Goal: Task Accomplishment & Management: Complete application form

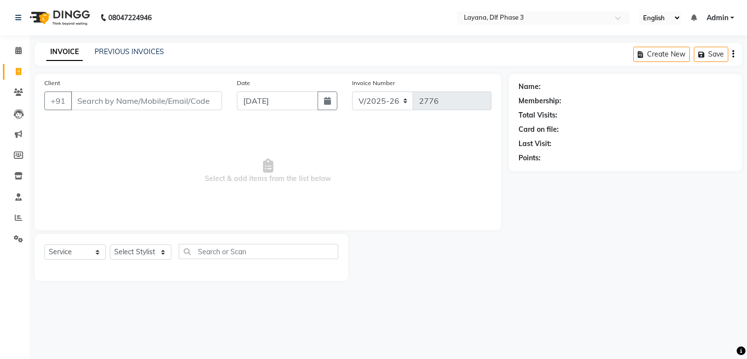
select select "6973"
select select "service"
click at [92, 100] on input "Client" at bounding box center [146, 101] width 151 height 19
click at [82, 98] on input "Client" at bounding box center [146, 101] width 151 height 19
click at [91, 97] on input "Client" at bounding box center [146, 101] width 151 height 19
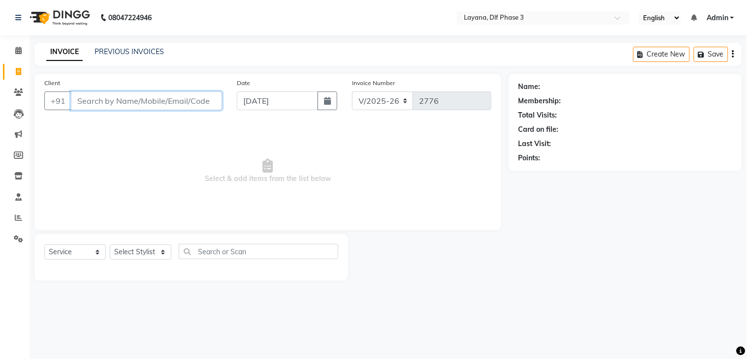
click at [80, 99] on input "Client" at bounding box center [146, 101] width 151 height 19
click at [120, 52] on link "PREVIOUS INVOICES" at bounding box center [129, 51] width 69 height 9
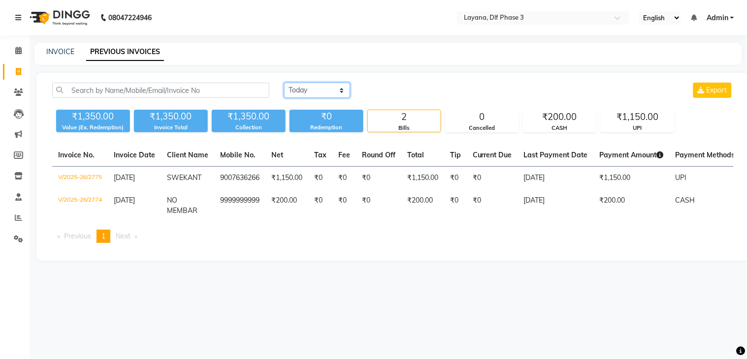
click at [324, 95] on select "[DATE] [DATE] Custom Range" at bounding box center [317, 90] width 66 height 15
click at [284, 83] on select "[DATE] [DATE] Custom Range" at bounding box center [317, 90] width 66 height 15
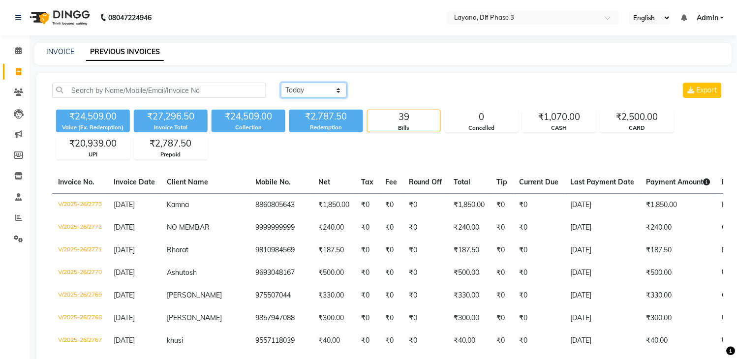
click at [326, 87] on select "Today Yesterday Custom Range" at bounding box center [314, 90] width 66 height 15
click at [295, 85] on select "Today Yesterday Custom Range" at bounding box center [314, 90] width 66 height 15
select select "range"
click at [281, 83] on select "Today Yesterday Custom Range" at bounding box center [314, 90] width 66 height 15
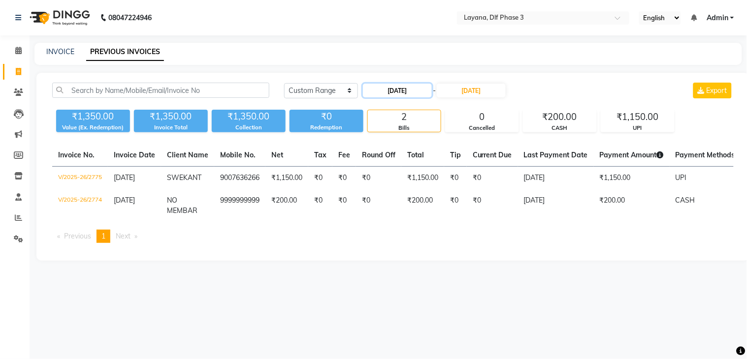
click at [414, 91] on input "[DATE]" at bounding box center [397, 91] width 69 height 14
select select "9"
select select "2025"
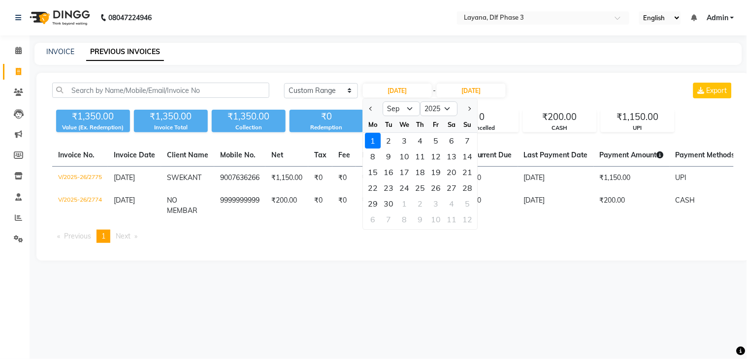
click at [366, 109] on div at bounding box center [373, 109] width 20 height 16
click at [371, 109] on span "Previous month" at bounding box center [372, 109] width 4 height 4
select select "8"
click at [446, 200] on div "30" at bounding box center [452, 204] width 16 height 16
type input "[DATE]"
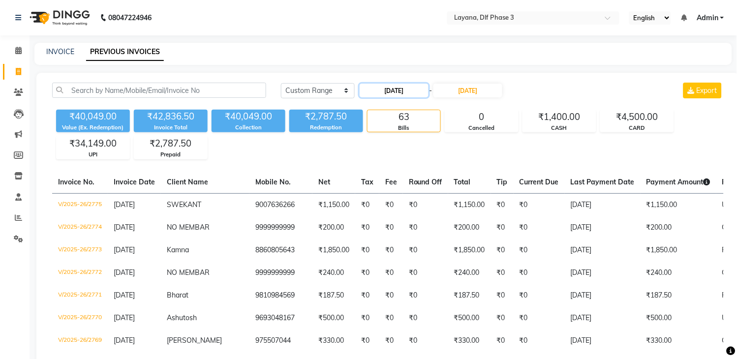
click at [406, 91] on input "[DATE]" at bounding box center [394, 91] width 69 height 14
select select "8"
select select "2025"
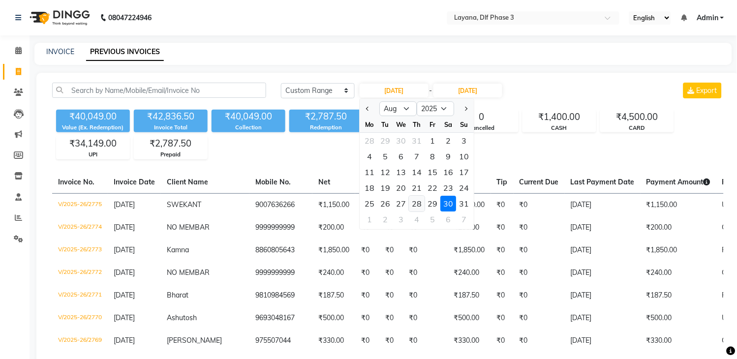
click at [415, 202] on div "28" at bounding box center [417, 204] width 16 height 16
type input "28-08-2025"
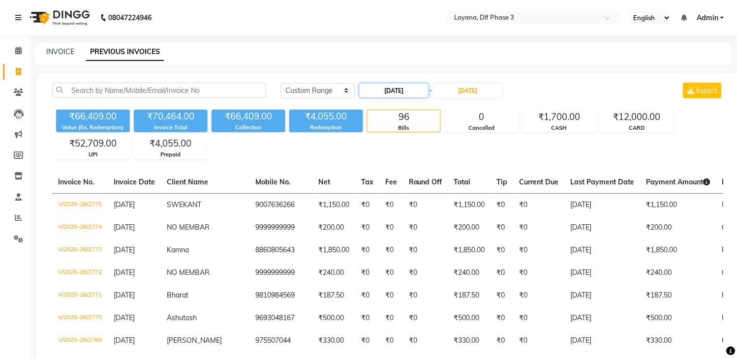
click at [380, 90] on input "28-08-2025" at bounding box center [394, 91] width 69 height 14
select select "8"
select select "2025"
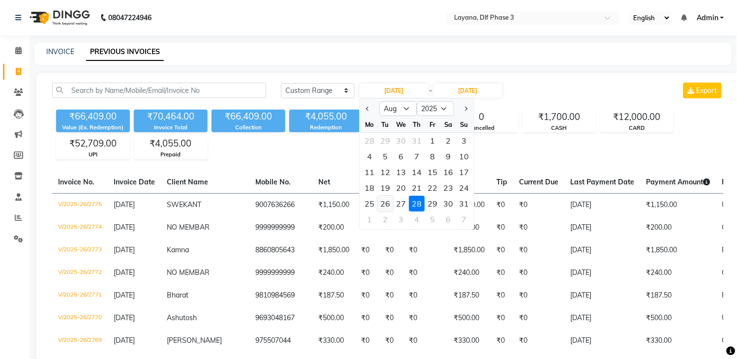
click at [387, 203] on div "26" at bounding box center [386, 204] width 16 height 16
type input "26-08-2025"
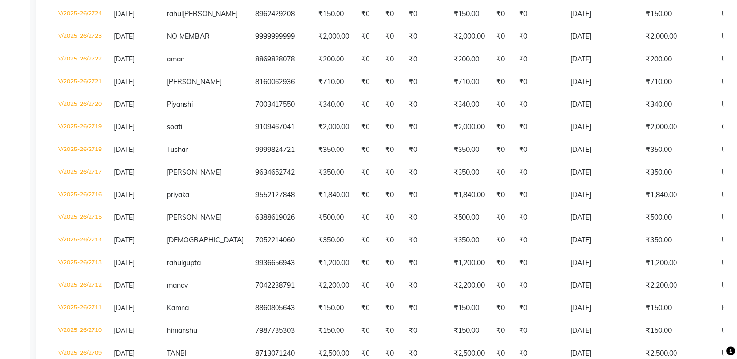
scroll to position [1350, 0]
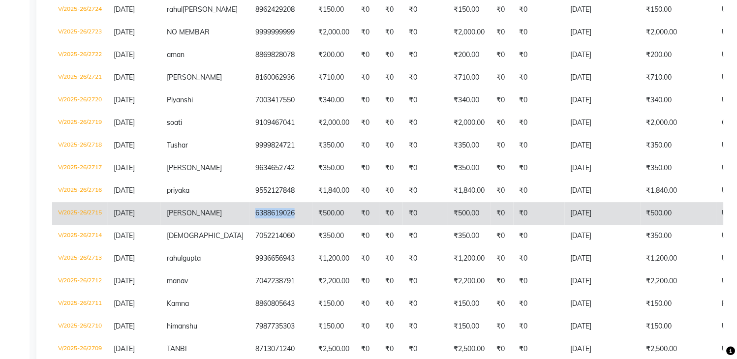
drag, startPoint x: 268, startPoint y: 270, endPoint x: 213, endPoint y: 269, distance: 55.1
click at [250, 225] on td "6388619026" at bounding box center [281, 213] width 63 height 23
copy td "6388619026"
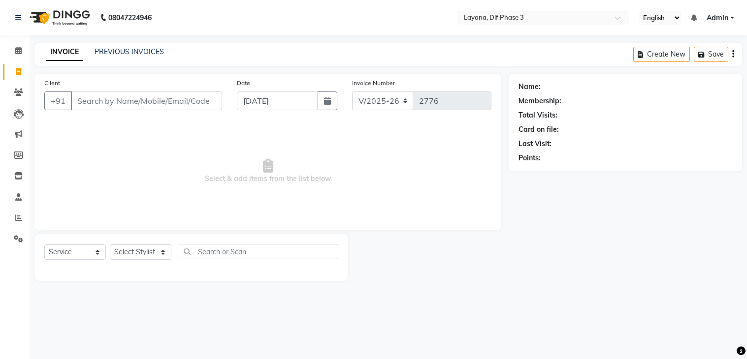
select select "6973"
select select "service"
drag, startPoint x: 0, startPoint y: 0, endPoint x: 157, endPoint y: 94, distance: 182.6
click at [157, 94] on input "Client" at bounding box center [146, 101] width 151 height 19
type input "a"
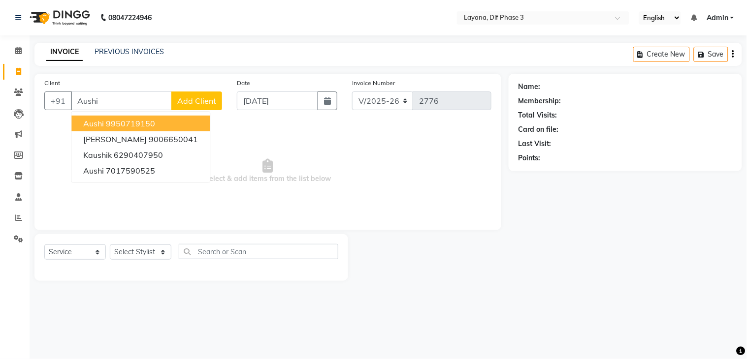
click at [136, 124] on ngb-highlight "9950719150" at bounding box center [130, 124] width 49 height 10
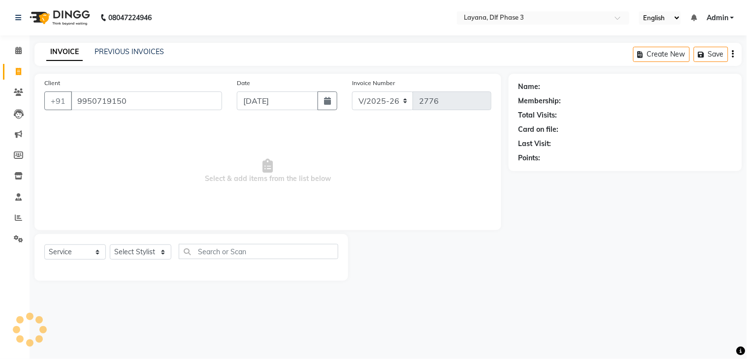
type input "9950719150"
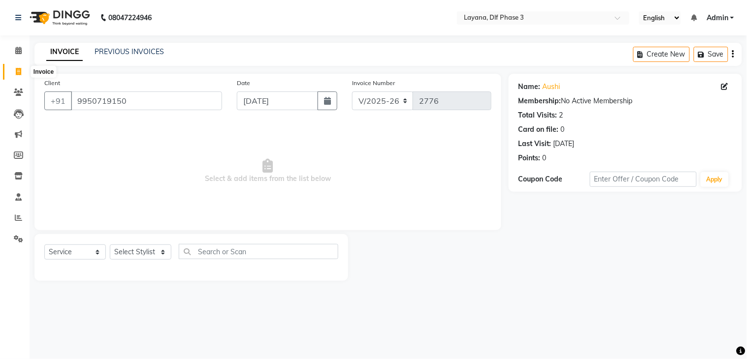
click at [18, 70] on icon at bounding box center [18, 71] width 5 height 7
select select "service"
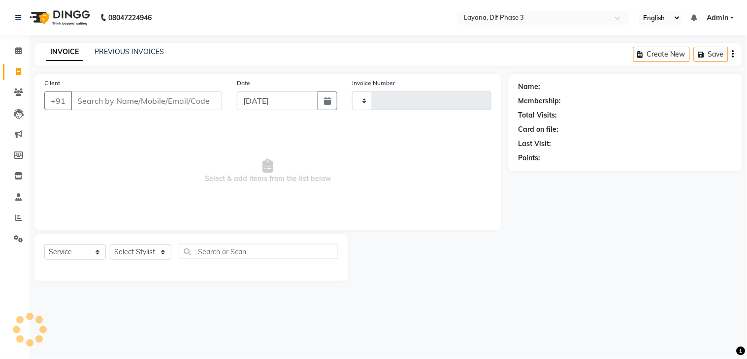
type input "2777"
select select "6973"
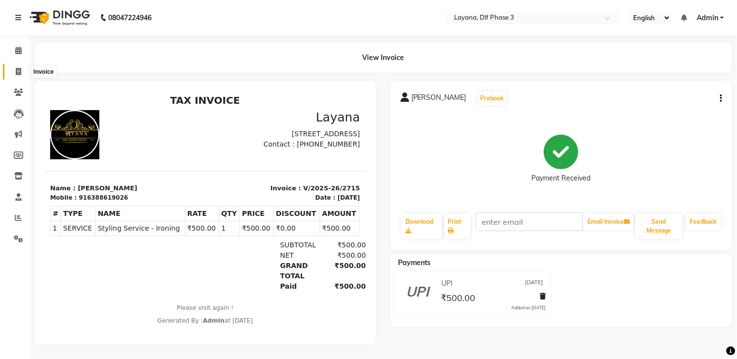
click at [17, 70] on icon at bounding box center [18, 71] width 5 height 7
select select "service"
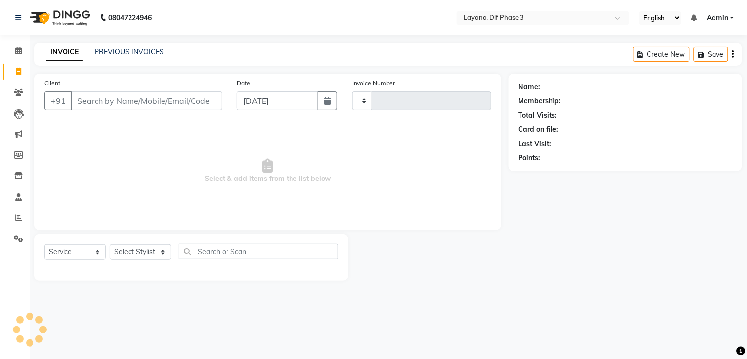
click at [92, 96] on input "Client" at bounding box center [146, 101] width 151 height 19
type input "2777"
select select "6973"
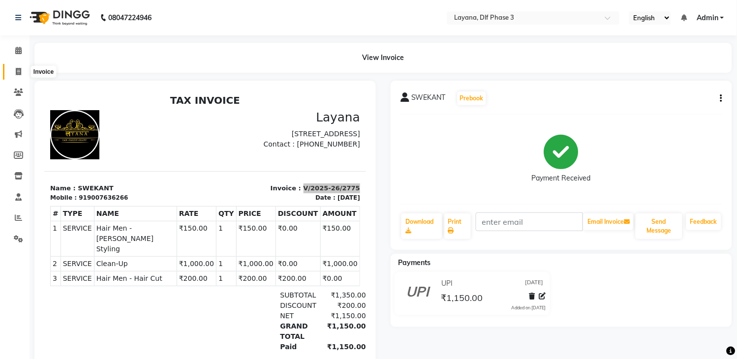
click at [16, 72] on icon at bounding box center [18, 71] width 5 height 7
select select "service"
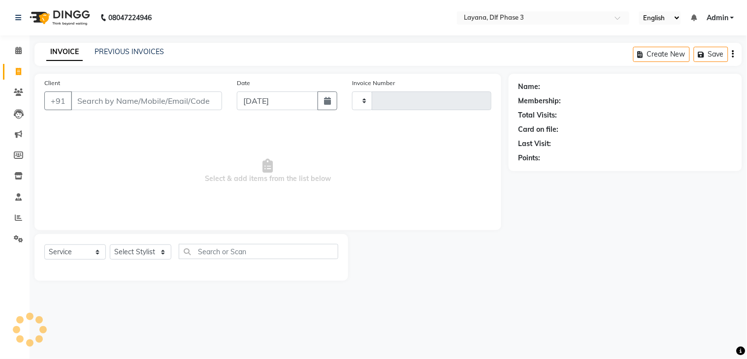
type input "2776"
select select "6973"
click at [95, 95] on input "Client" at bounding box center [146, 101] width 151 height 19
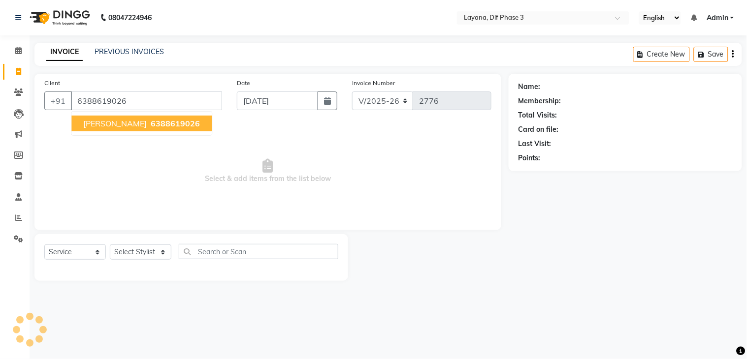
type input "6388619026"
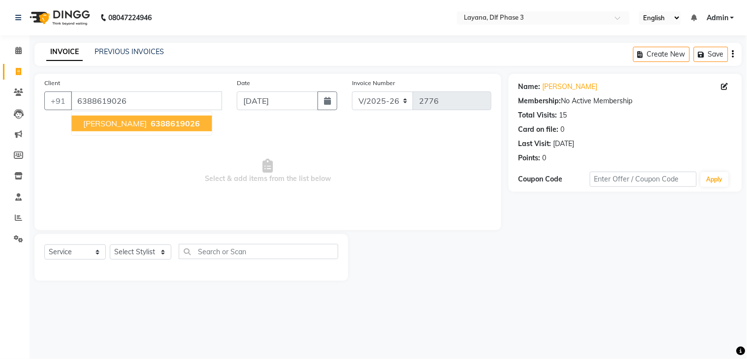
click at [159, 122] on span "6388619026" at bounding box center [175, 124] width 49 height 10
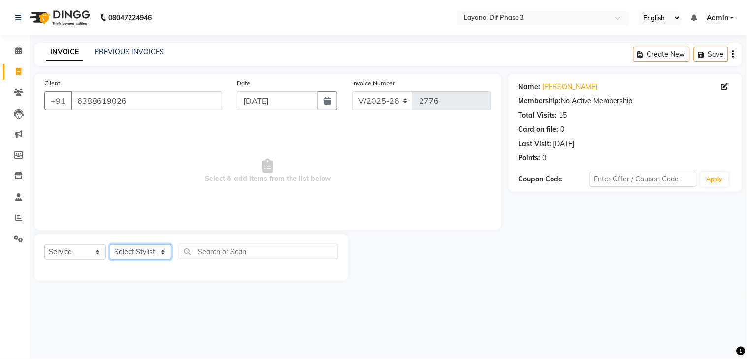
click at [131, 248] on select "Select Stylist Aakhil Attul [PERSON_NAME] [PERSON_NAME][DATE] [PERSON_NAME] [PE…" at bounding box center [141, 252] width 62 height 15
select select "57636"
click at [110, 245] on select "Select Stylist Aakhil Attul [PERSON_NAME] [PERSON_NAME][DATE] [PERSON_NAME] [PE…" at bounding box center [141, 252] width 62 height 15
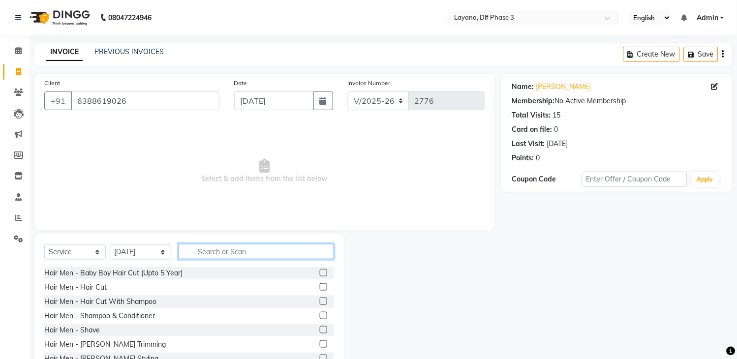
click at [230, 252] on input "text" at bounding box center [257, 251] width 156 height 15
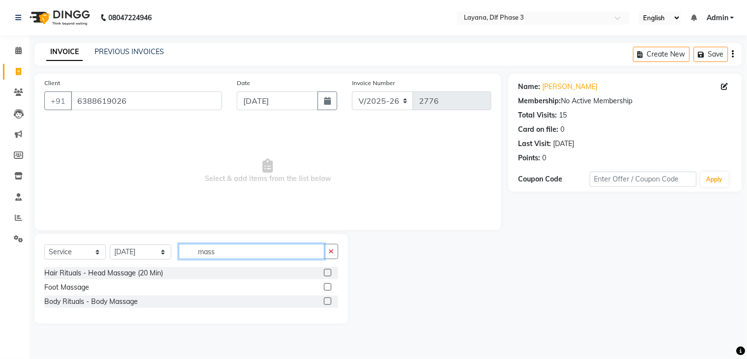
type input "mass"
click at [329, 273] on label at bounding box center [327, 272] width 7 height 7
click at [329, 273] on input "checkbox" at bounding box center [327, 273] width 6 height 6
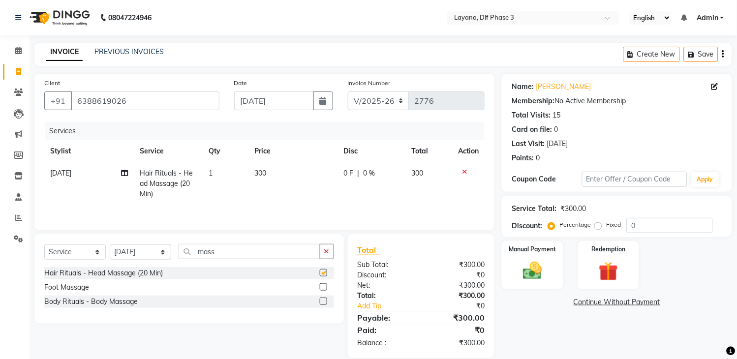
checkbox input "false"
click at [312, 165] on td "300" at bounding box center [293, 183] width 89 height 43
select select "57636"
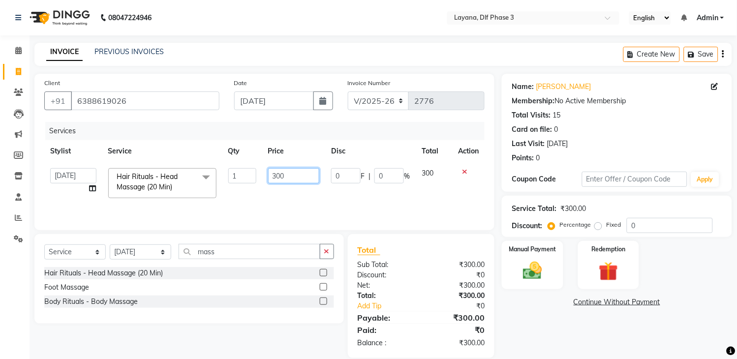
click at [307, 169] on input "300" at bounding box center [294, 175] width 52 height 15
type input "3"
type input "400"
click at [320, 201] on td "400" at bounding box center [293, 183] width 63 height 42
select select "57636"
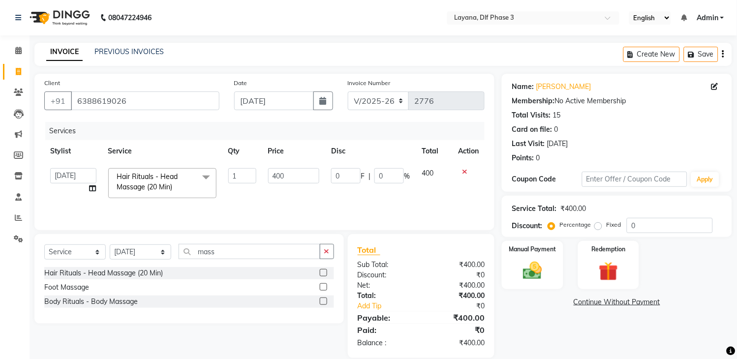
scroll to position [15, 0]
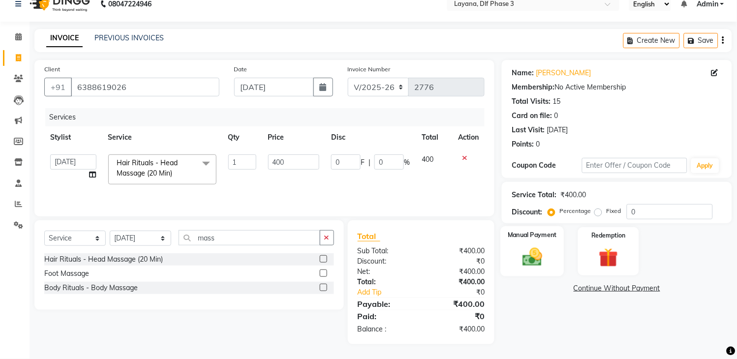
click at [541, 255] on img at bounding box center [533, 257] width 32 height 23
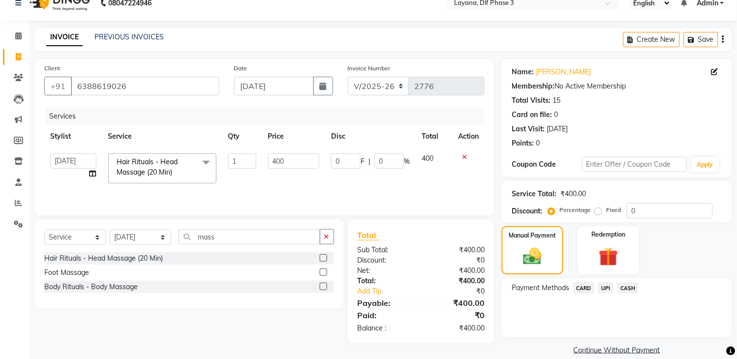
click at [604, 290] on span "UPI" at bounding box center [606, 288] width 15 height 11
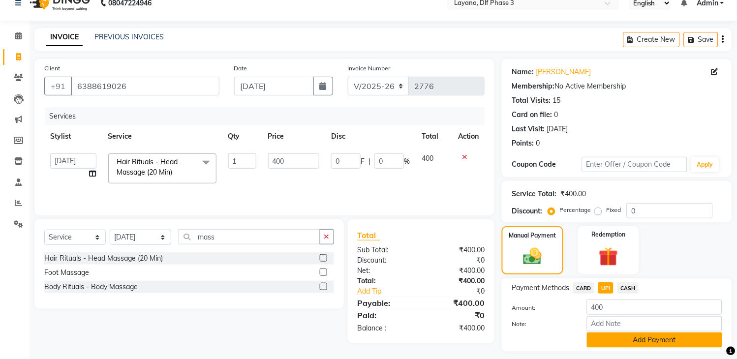
click at [684, 340] on button "Add Payment" at bounding box center [654, 340] width 135 height 15
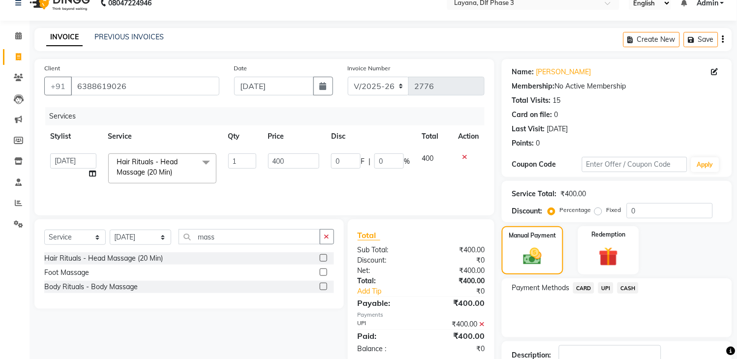
scroll to position [84, 0]
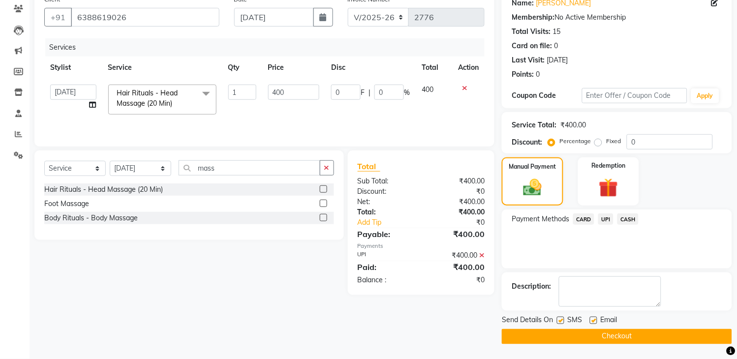
click at [616, 338] on button "Checkout" at bounding box center [617, 336] width 230 height 15
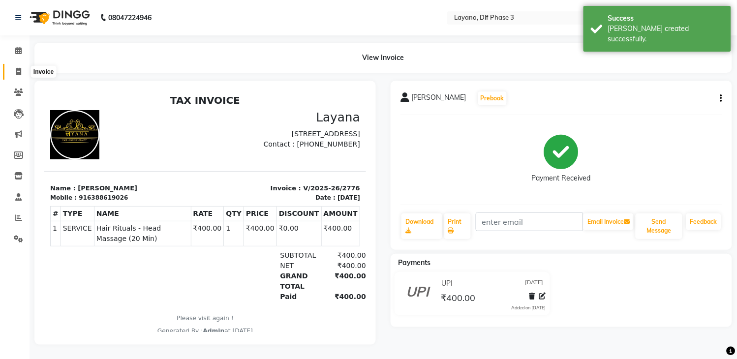
click at [21, 75] on icon at bounding box center [18, 71] width 5 height 7
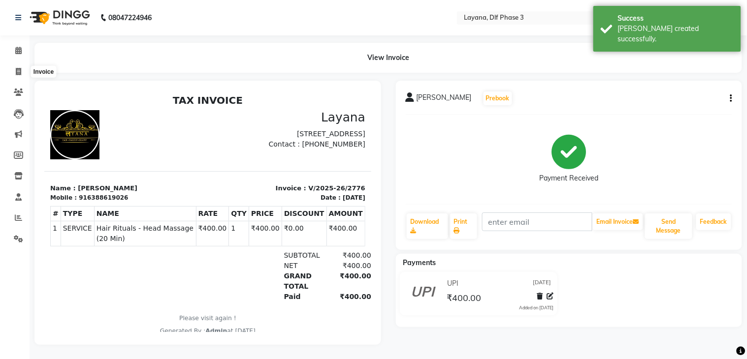
select select "6973"
select select "service"
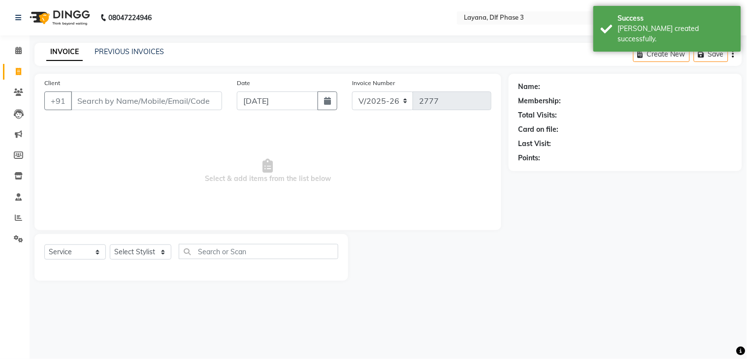
click at [84, 104] on input "Client" at bounding box center [146, 101] width 151 height 19
click at [91, 100] on input "Client" at bounding box center [146, 101] width 151 height 19
click at [111, 44] on div "INVOICE PREVIOUS INVOICES Create New Save" at bounding box center [387, 54] width 707 height 23
click at [115, 49] on link "PREVIOUS INVOICES" at bounding box center [129, 51] width 69 height 9
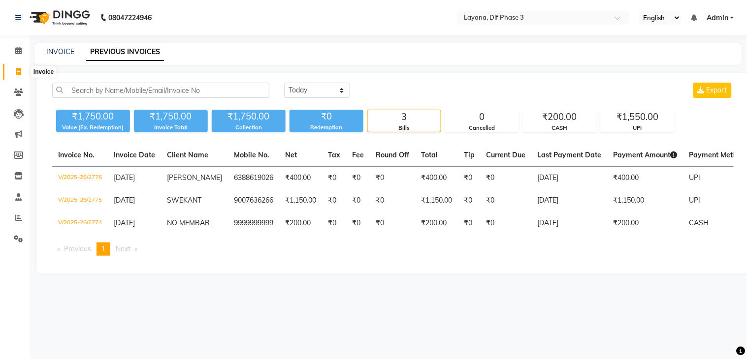
click at [22, 67] on span at bounding box center [18, 71] width 17 height 11
select select "service"
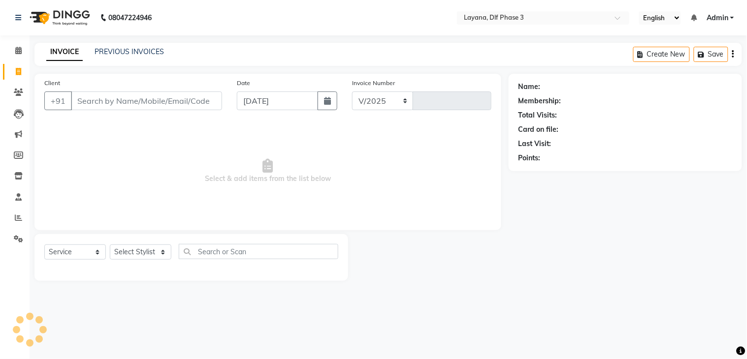
select select "6973"
type input "2777"
click at [106, 48] on link "PREVIOUS INVOICES" at bounding box center [129, 51] width 69 height 9
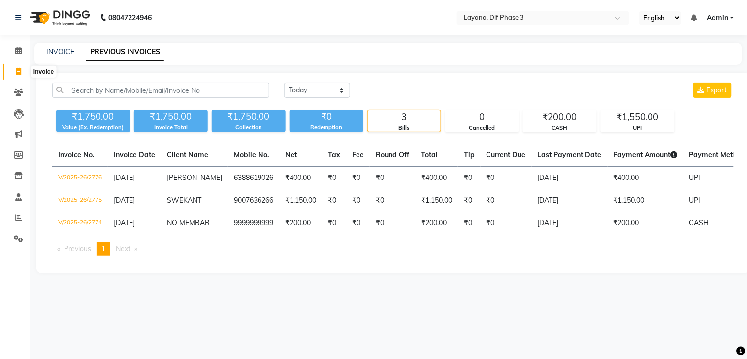
click at [23, 67] on span at bounding box center [18, 71] width 17 height 11
select select "service"
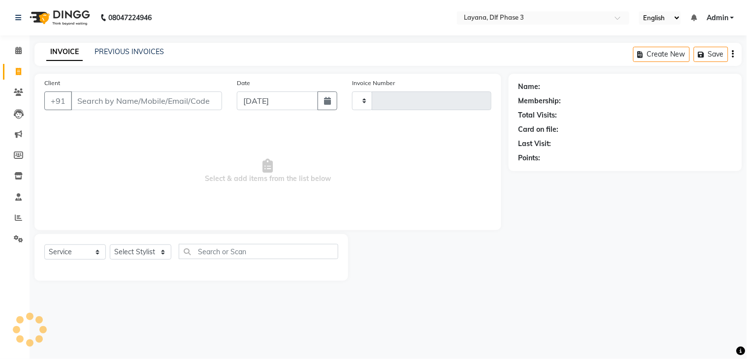
type input "2777"
select select "6973"
click at [84, 98] on input "Client" at bounding box center [146, 101] width 151 height 19
